Goal: Browse casually

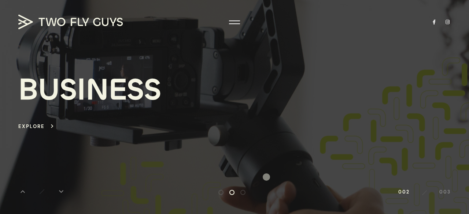
click at [266, 177] on div "B U S I N E S S Explore keyboard_arrow_right" at bounding box center [234, 102] width 432 height 173
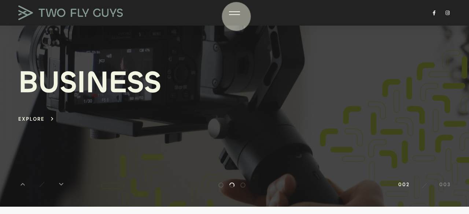
click at [236, 16] on div at bounding box center [234, 13] width 11 height 7
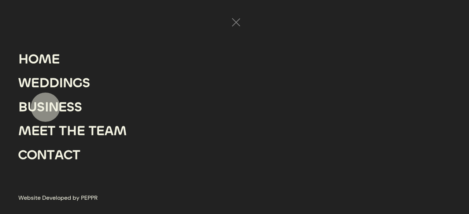
click at [45, 107] on div "I" at bounding box center [47, 107] width 4 height 24
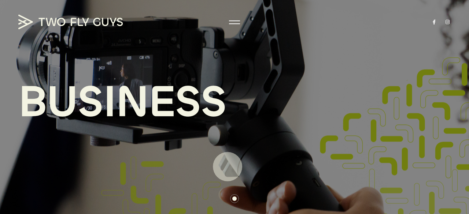
drag, startPoint x: 235, startPoint y: 196, endPoint x: 225, endPoint y: 161, distance: 36.6
click at [225, 161] on div at bounding box center [234, 179] width 37 height 47
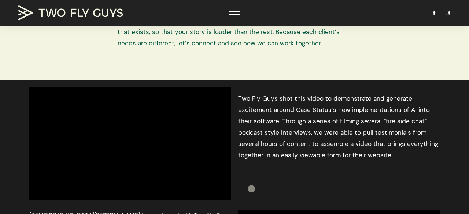
click at [251, 189] on div "Two Fly Guys shot this video to demonstrate and generate excitement around Case…" at bounding box center [338, 143] width 209 height 120
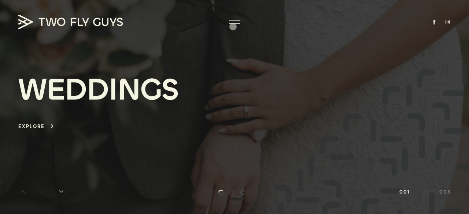
click at [233, 27] on div "W E D D I N G S Explore keyboard_arrow_right" at bounding box center [234, 102] width 432 height 173
click at [45, 125] on link "Explore keyboard_arrow_right" at bounding box center [36, 126] width 37 height 8
